Goal: Navigation & Orientation: Go to known website

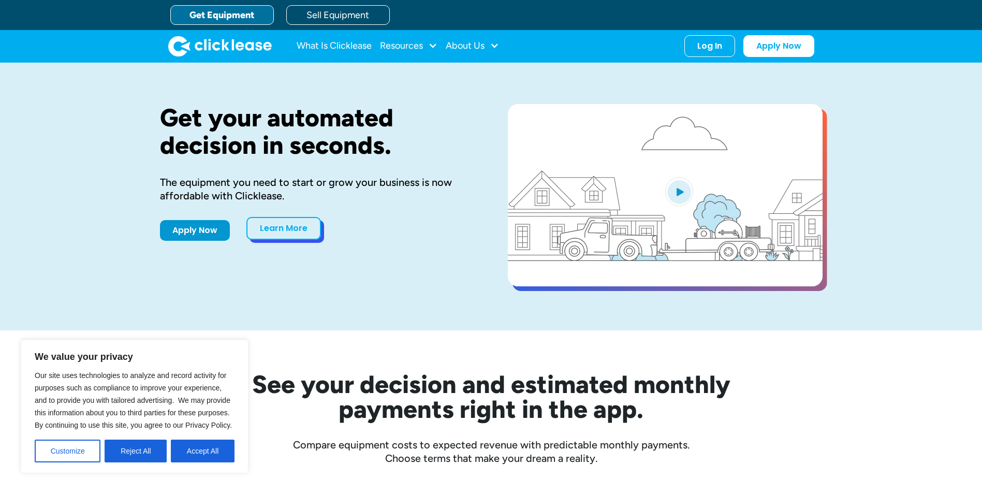
click at [296, 227] on link "Learn More" at bounding box center [283, 228] width 75 height 23
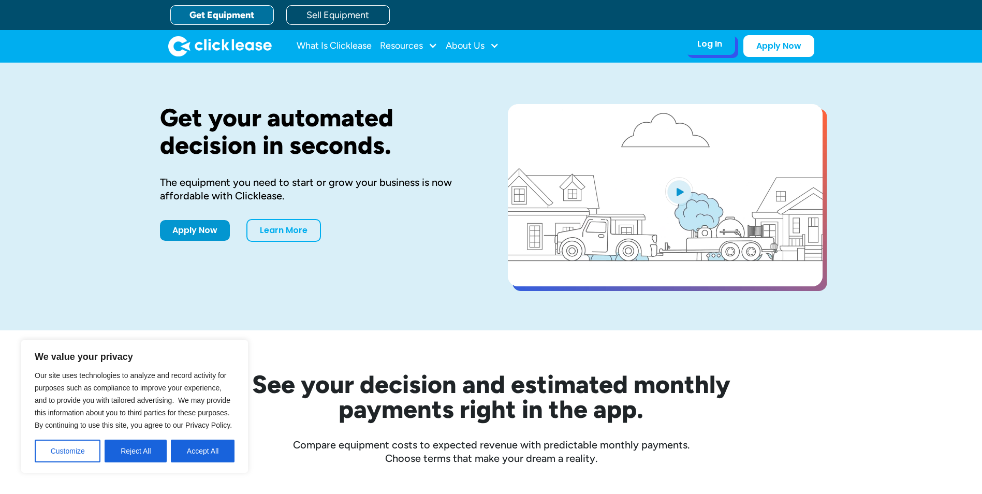
click at [716, 43] on div "Log In" at bounding box center [709, 44] width 25 height 10
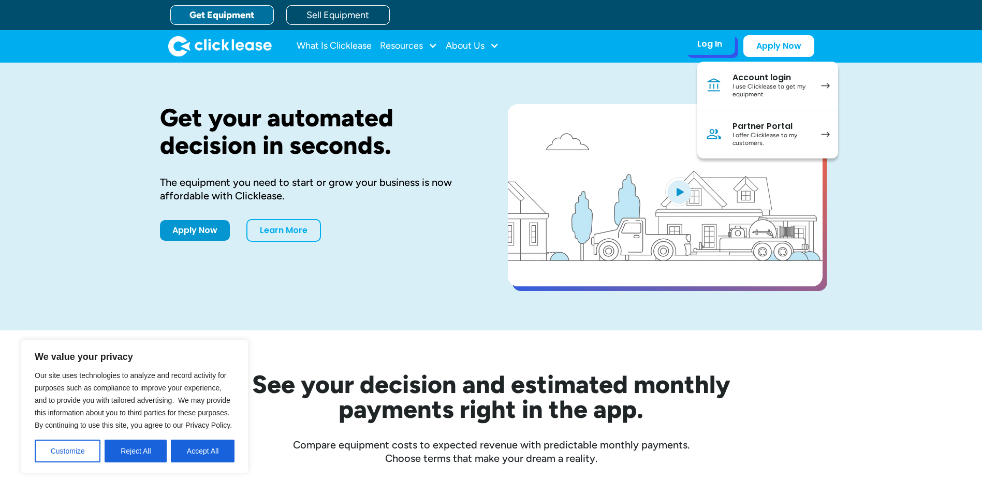
click at [755, 136] on div "I offer Clicklease to my customers." at bounding box center [771, 139] width 78 height 16
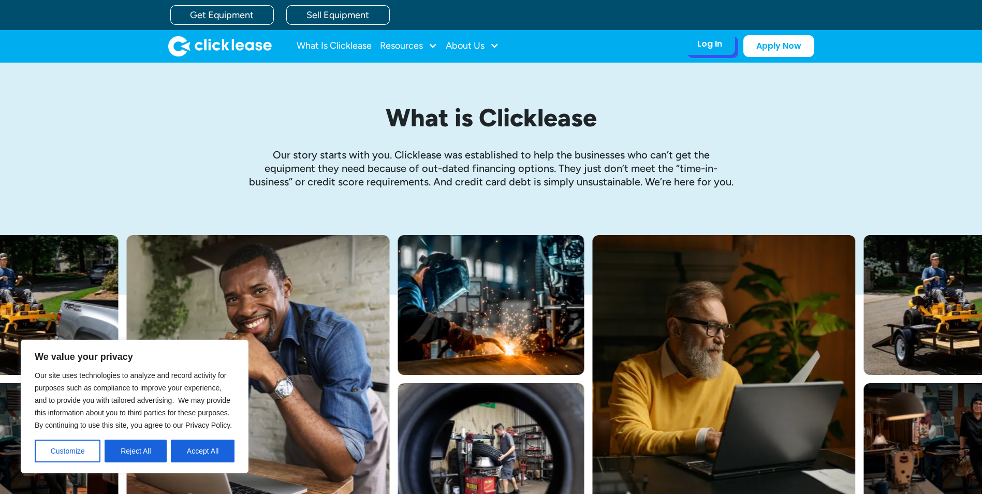
click at [718, 50] on div "Log In Account login I use Clicklease to get my equipment Partner Portal I offe…" at bounding box center [709, 44] width 51 height 22
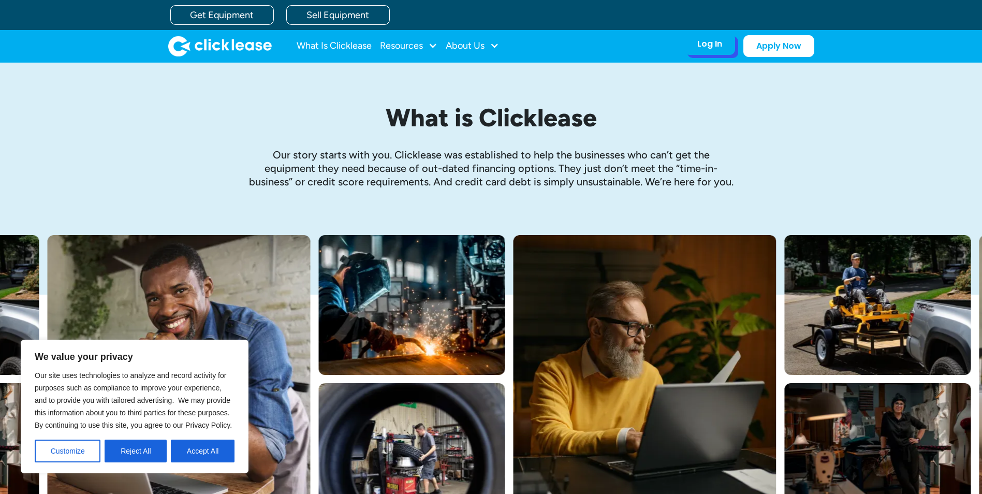
click at [710, 50] on div "Log In Account login I use Clicklease to get my equipment Partner Portal I offe…" at bounding box center [709, 44] width 51 height 22
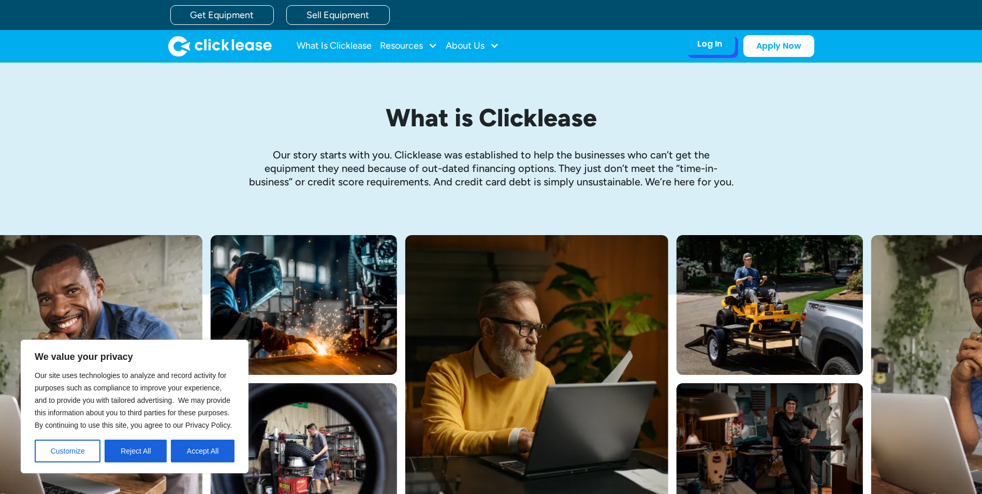
click at [703, 50] on div "Log In Account login I use Clicklease to get my equipment Partner Portal I offe…" at bounding box center [709, 44] width 51 height 22
